Goal: Task Accomplishment & Management: Manage account settings

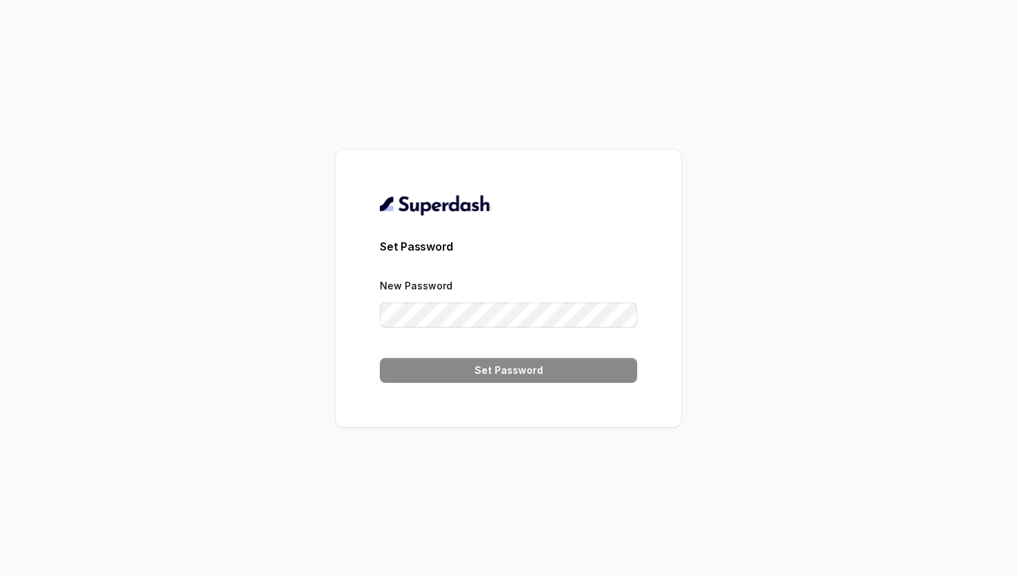
click at [587, 223] on div "Set Password New Password Set Password" at bounding box center [508, 288] width 257 height 189
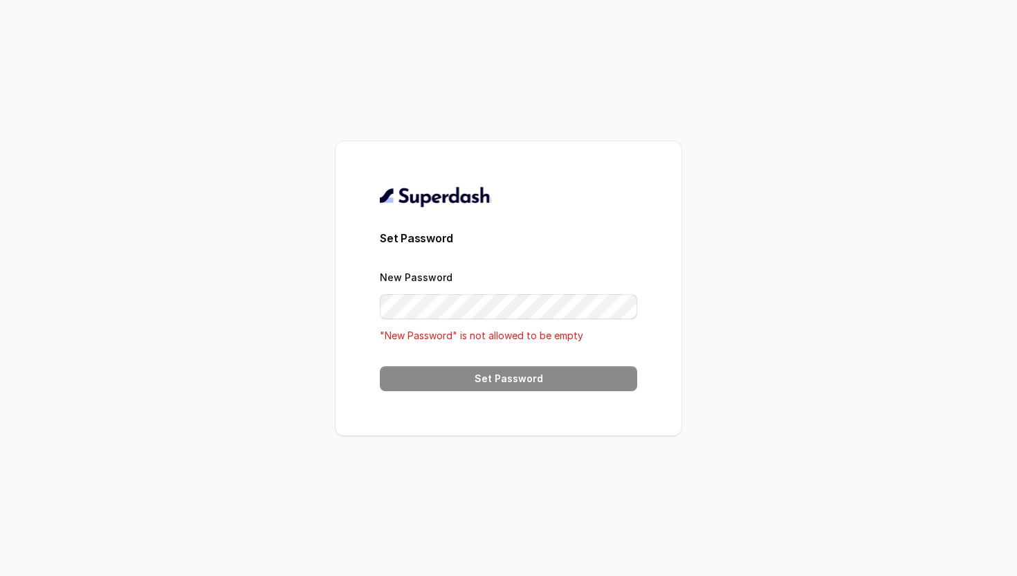
click at [259, 237] on div "Set Password New Password "New Password" is not allowed to be empty Set Password" at bounding box center [508, 288] width 1017 height 576
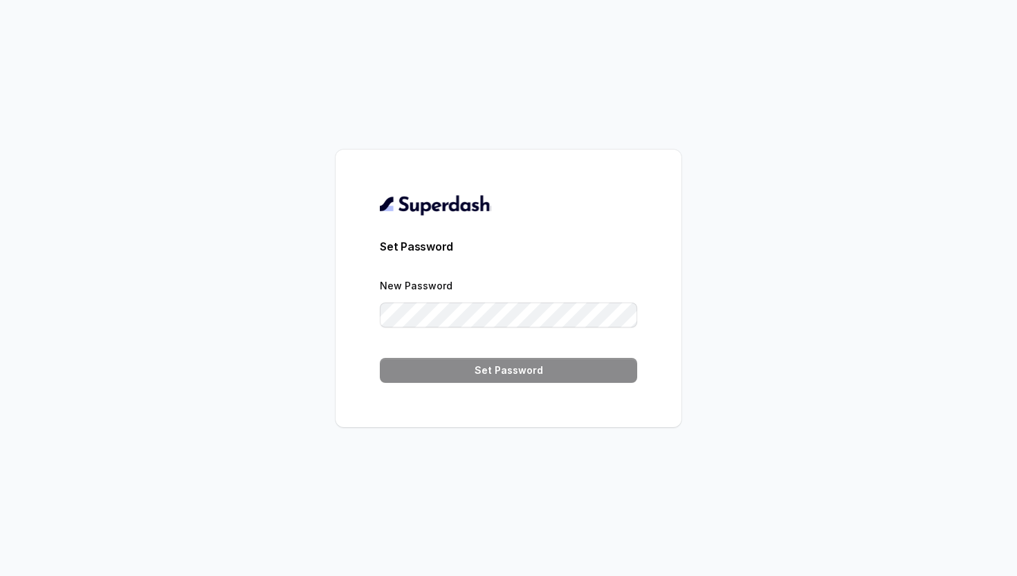
click at [351, 378] on div "Set Password New Password Set Password" at bounding box center [509, 287] width 346 height 277
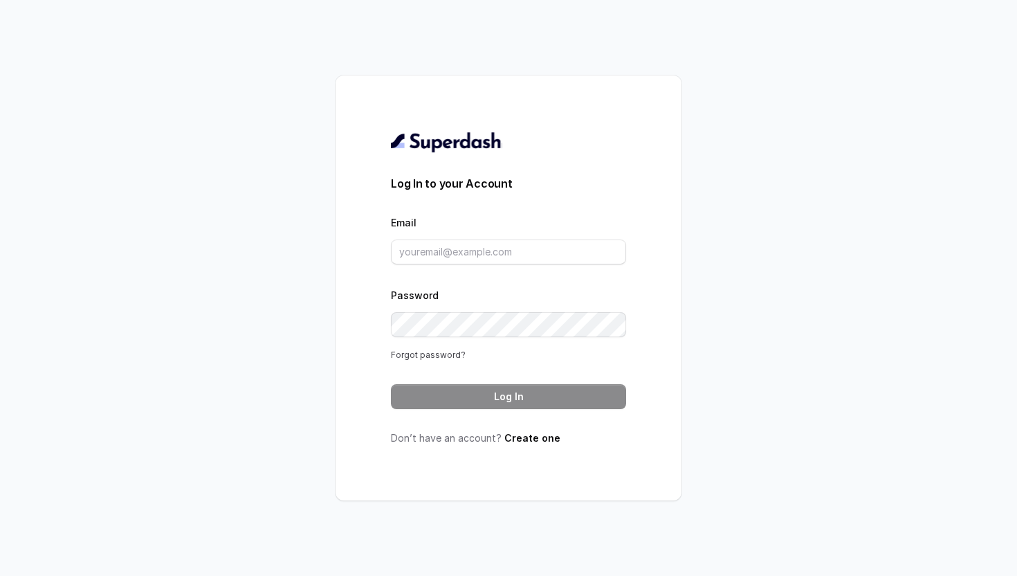
click at [426, 357] on link "Forgot password?" at bounding box center [428, 354] width 75 height 10
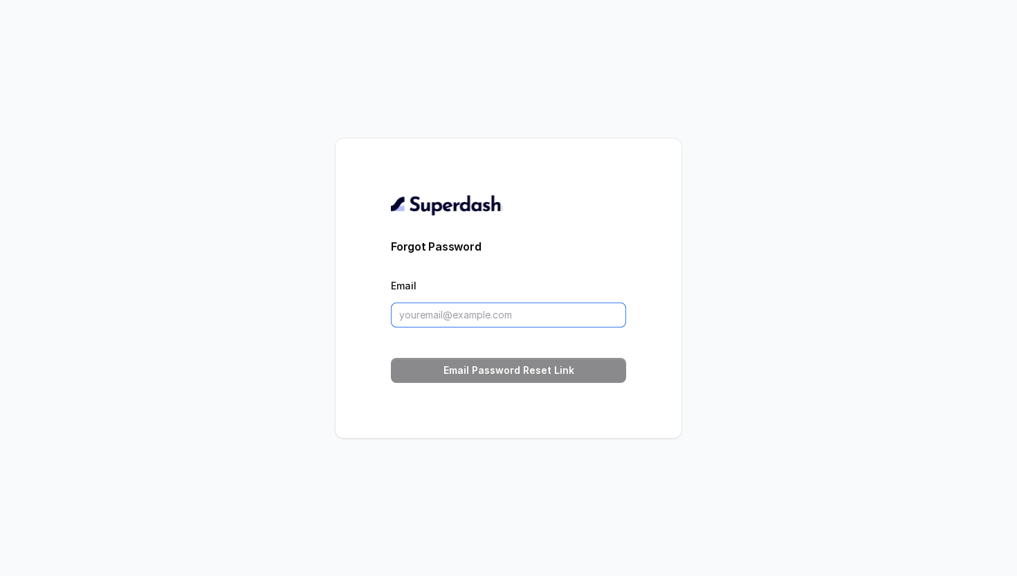
click at [444, 315] on input "Email" at bounding box center [508, 314] width 235 height 25
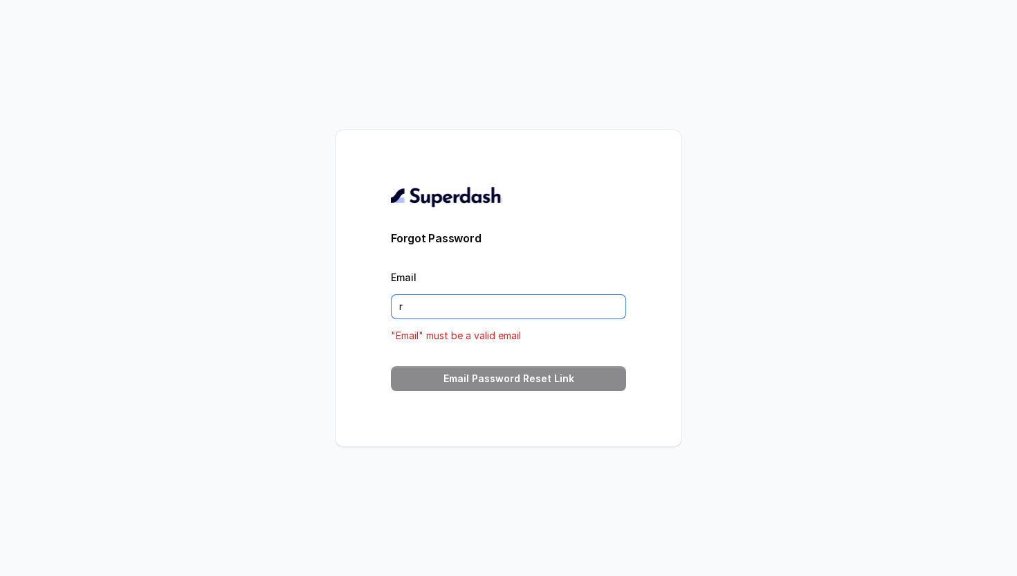
type input "raghavgagrani@virohan.org"
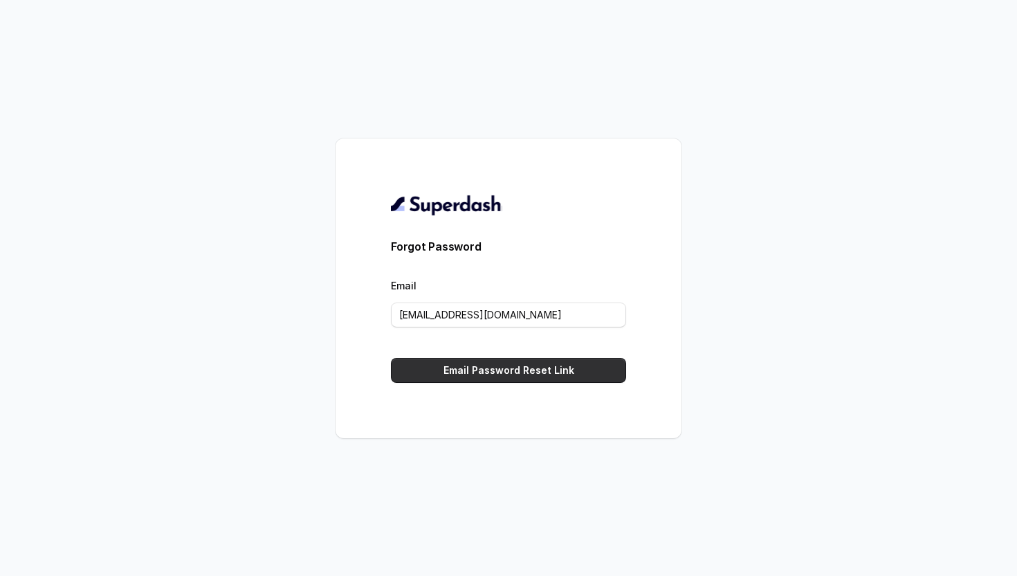
click at [456, 367] on button "Email Password Reset Link" at bounding box center [508, 370] width 235 height 25
click at [514, 361] on button "Email Password Reset Link" at bounding box center [508, 370] width 235 height 25
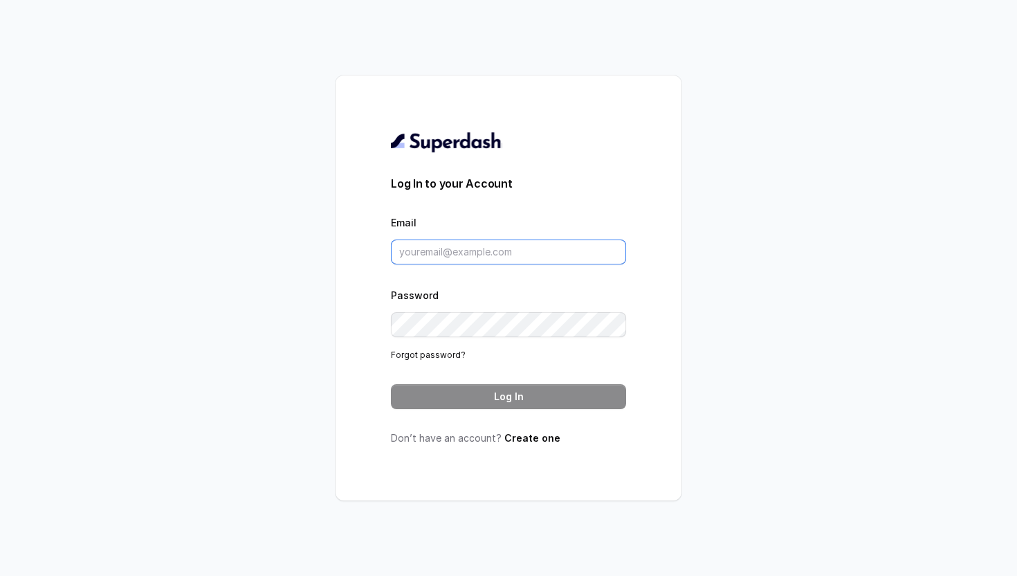
click at [421, 252] on input "Email" at bounding box center [508, 251] width 235 height 25
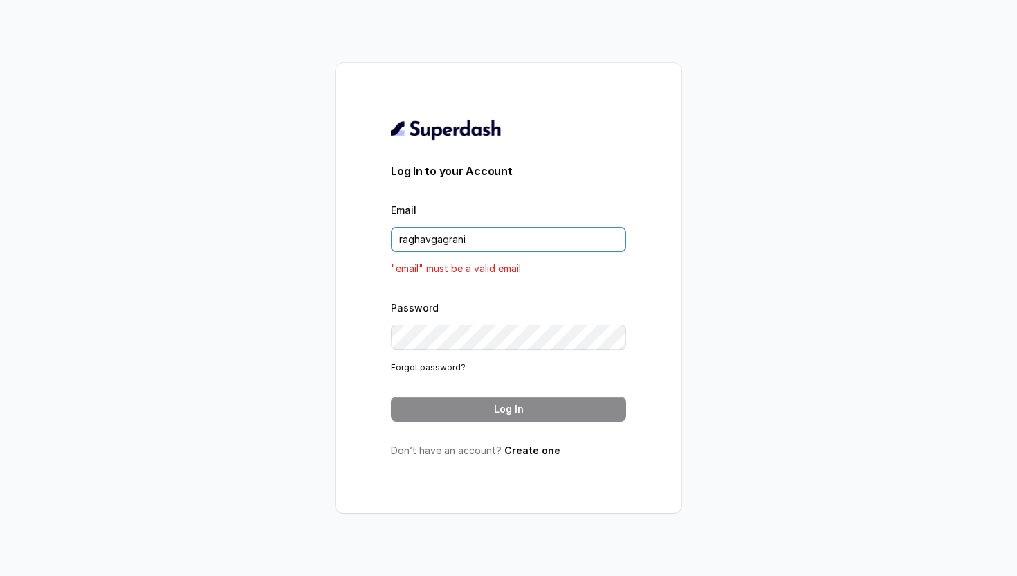
type input "[EMAIL_ADDRESS][DOMAIN_NAME]"
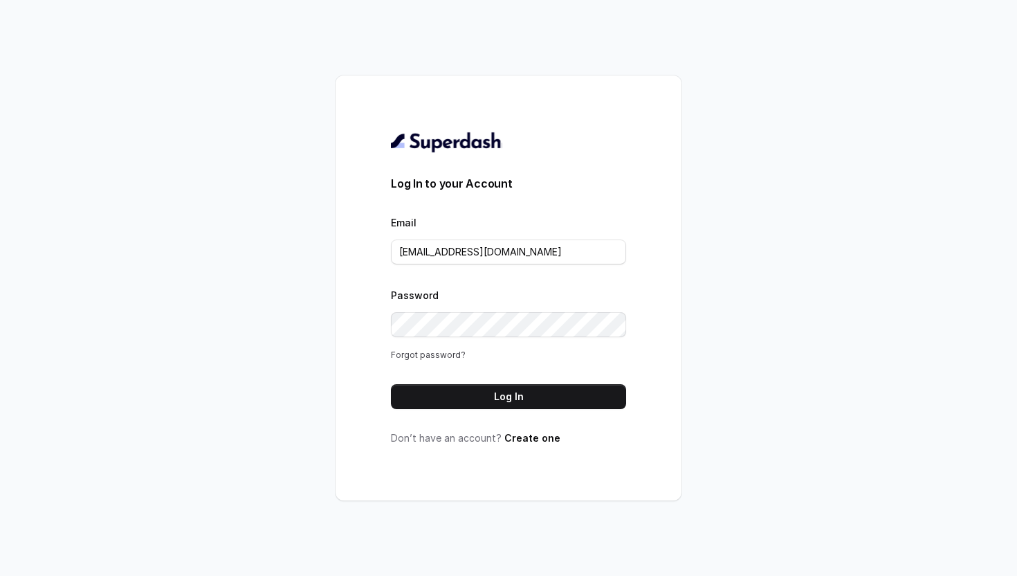
click at [403, 357] on link "Forgot password?" at bounding box center [428, 354] width 75 height 10
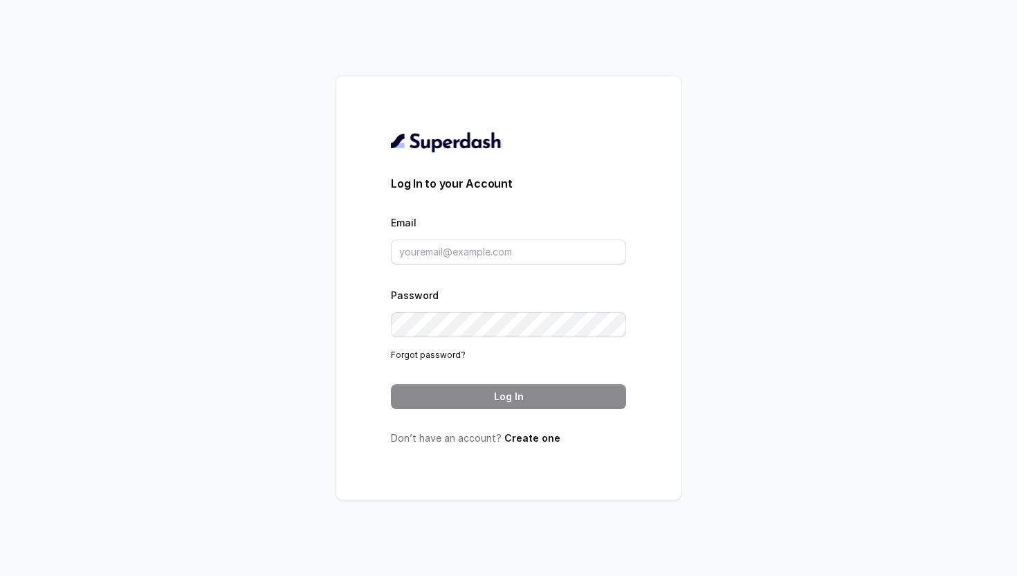
click at [454, 269] on form "Log In to your Account Email Password Forgot password? Log In" at bounding box center [508, 292] width 235 height 234
click at [455, 263] on input "Email" at bounding box center [508, 251] width 235 height 25
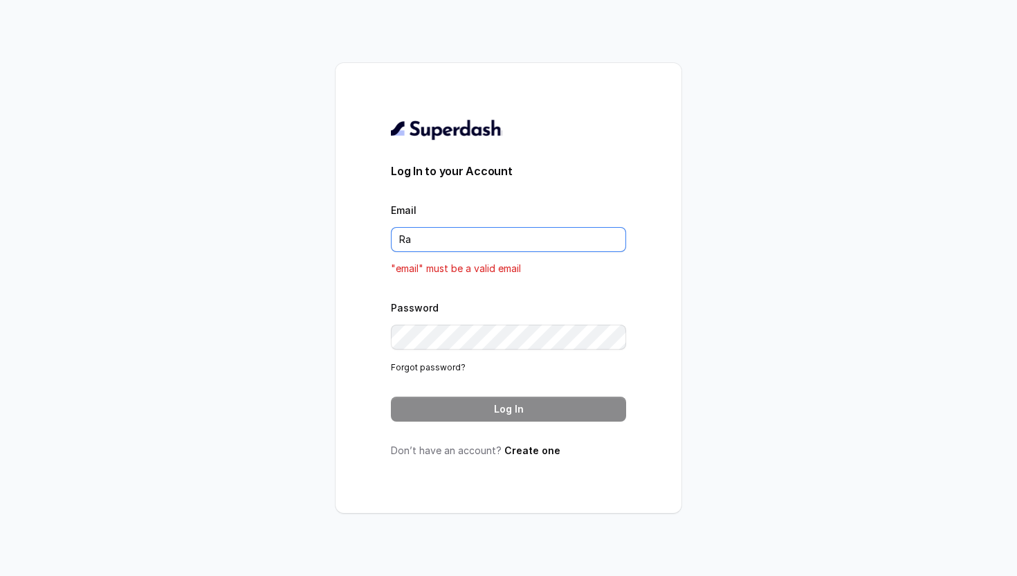
type input "R"
type input "[EMAIL_ADDRESS][DOMAIN_NAME]"
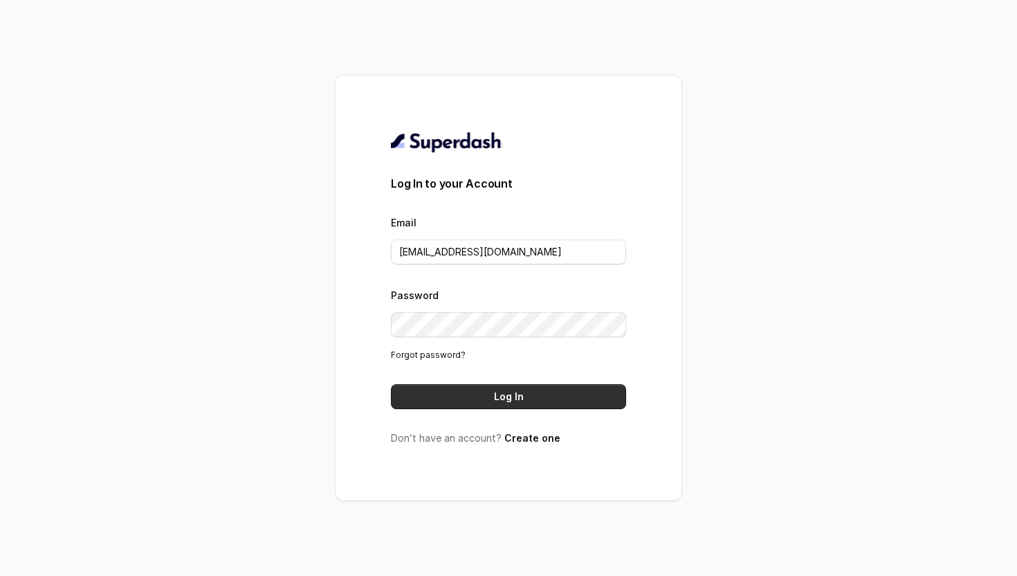
click at [553, 399] on button "Log In" at bounding box center [508, 396] width 235 height 25
click at [439, 352] on link "Forgot password?" at bounding box center [428, 354] width 75 height 10
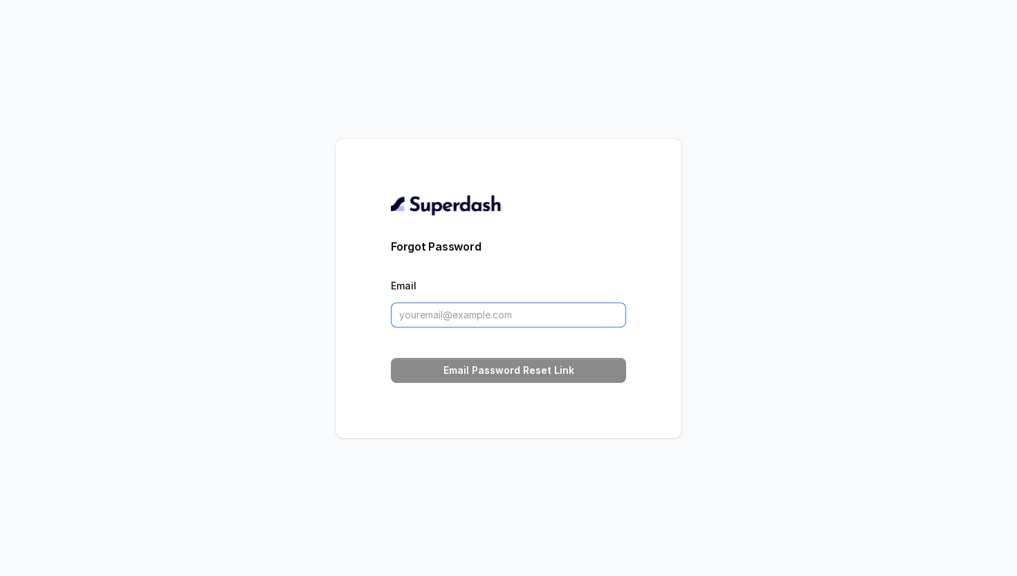
click at [462, 320] on input "Email" at bounding box center [508, 314] width 235 height 25
type input "[EMAIL_ADDRESS][DOMAIN_NAME]"
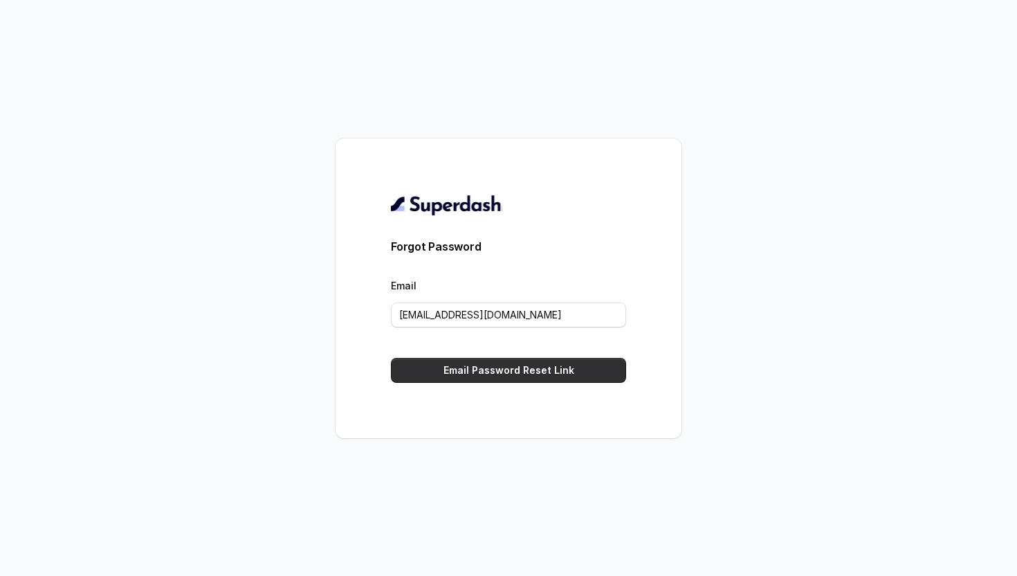
click at [491, 374] on button "Email Password Reset Link" at bounding box center [508, 370] width 235 height 25
